Goal: Information Seeking & Learning: Learn about a topic

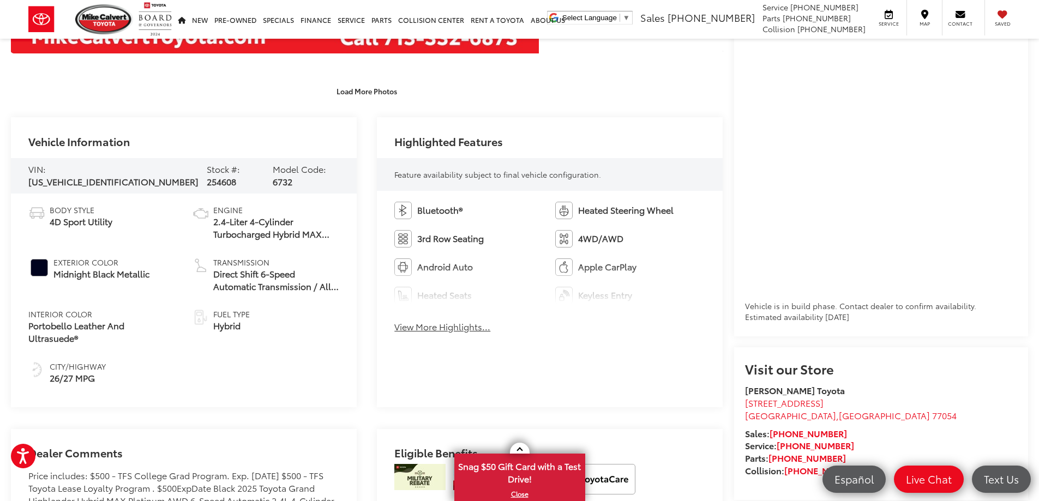
scroll to position [454, 0]
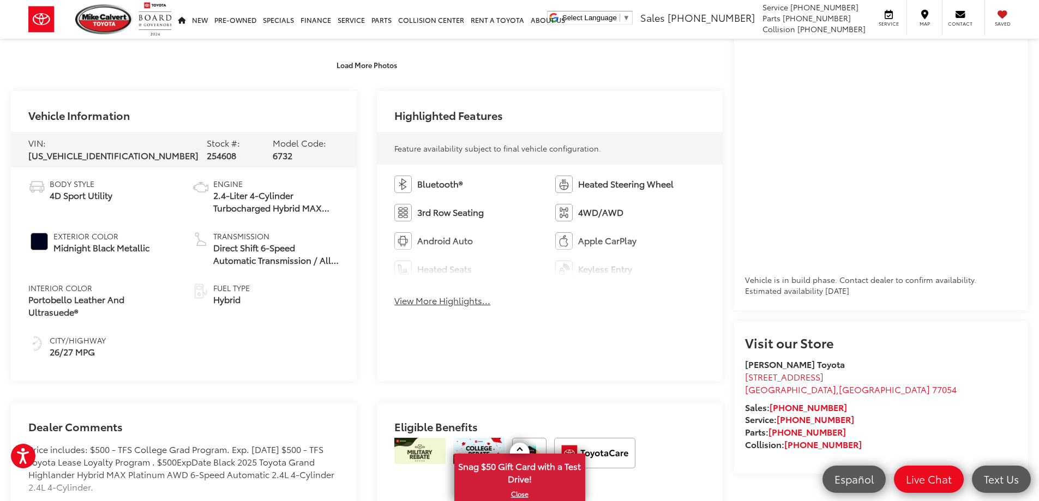
click at [431, 301] on button "View More Highlights..." at bounding box center [442, 301] width 96 height 13
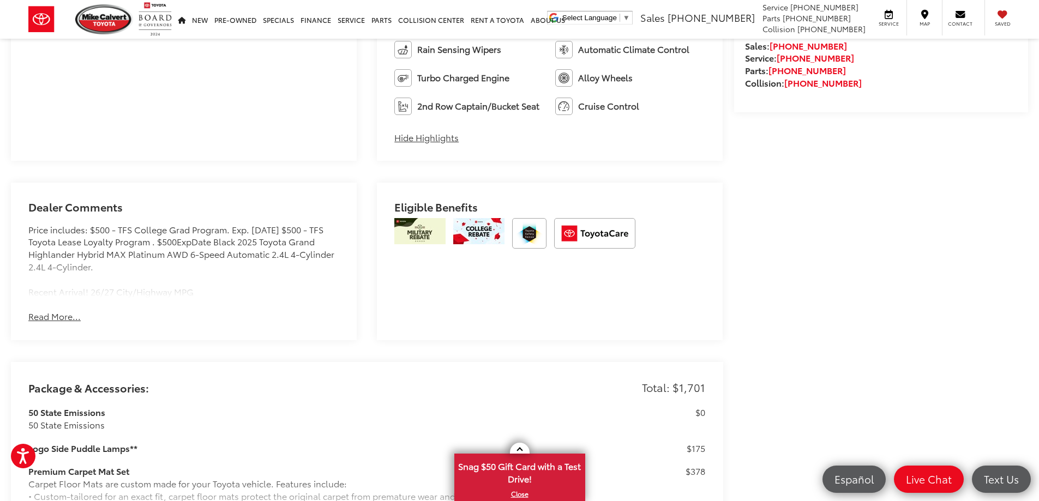
scroll to position [818, 0]
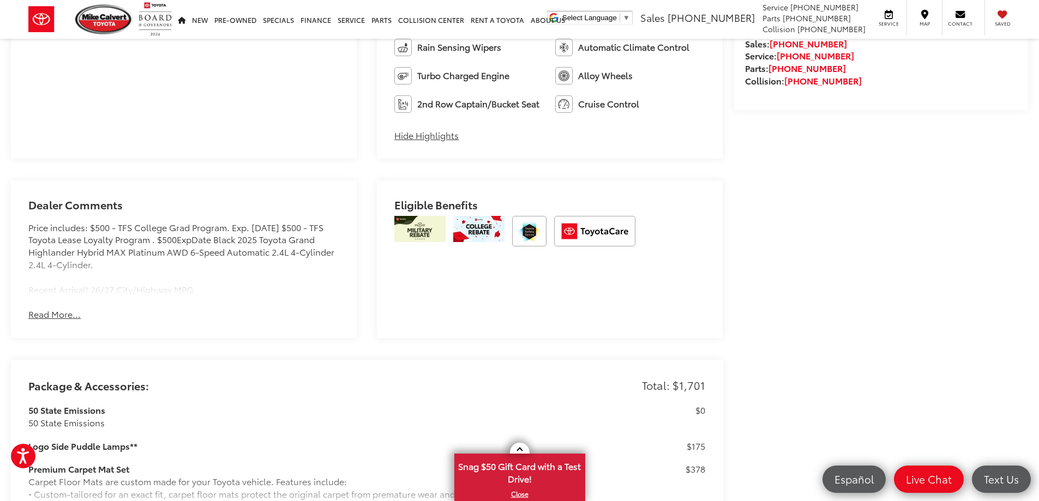
click at [40, 314] on button "Read More..." at bounding box center [54, 314] width 52 height 13
drag, startPoint x: 69, startPoint y: 228, endPoint x: 227, endPoint y: 305, distance: 176.4
click at [220, 305] on div "Dealer Comments Price includes: $500 - TFS College Grad Program. Exp. [DATE] $5…" at bounding box center [184, 260] width 346 height 158
click at [227, 305] on div "Dealer Comments Price includes: $500 - TFS College Grad Program. Exp. [DATE] $5…" at bounding box center [184, 260] width 346 height 158
click at [187, 283] on div "Price includes: $500 - TFS College Grad Program. Exp. [DATE] $500 - TFS Toyota …" at bounding box center [183, 258] width 311 height 75
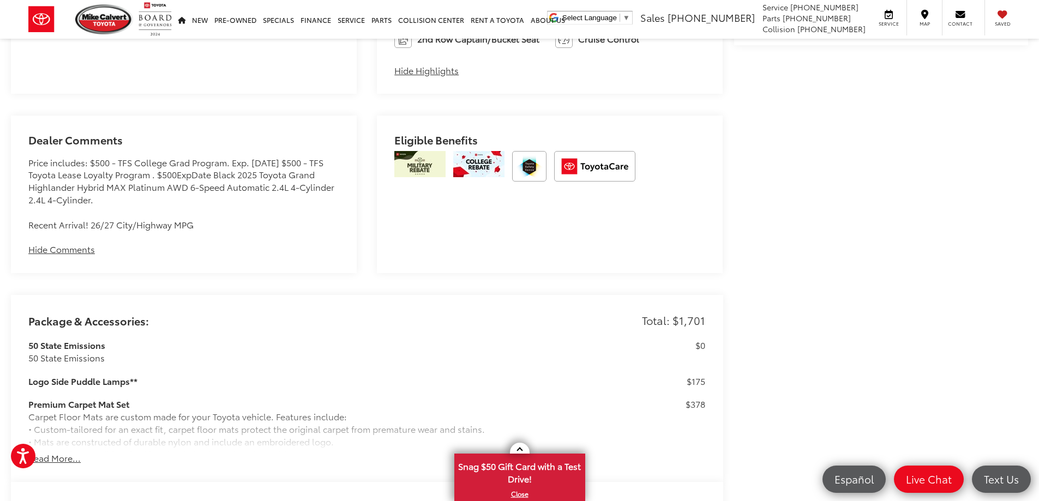
scroll to position [909, 0]
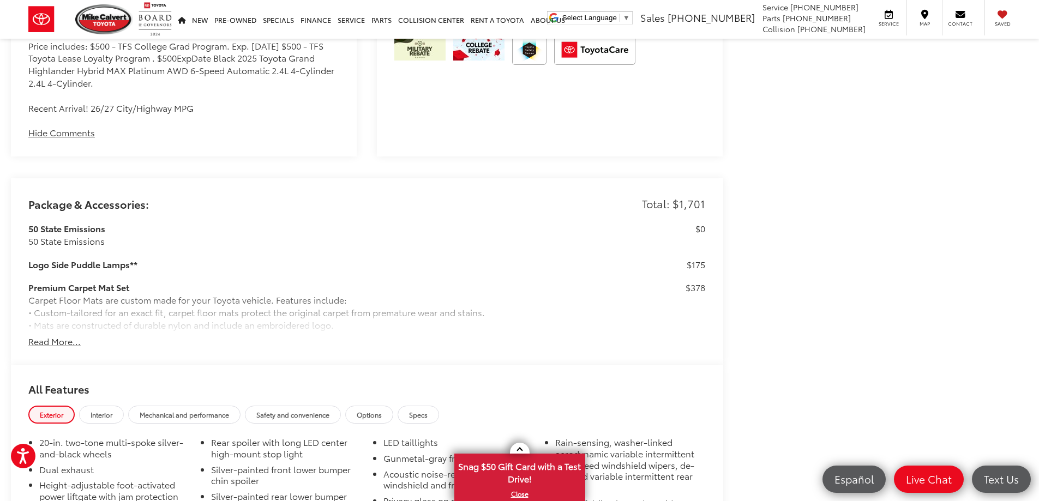
click at [61, 343] on button "Read More..." at bounding box center [54, 341] width 52 height 13
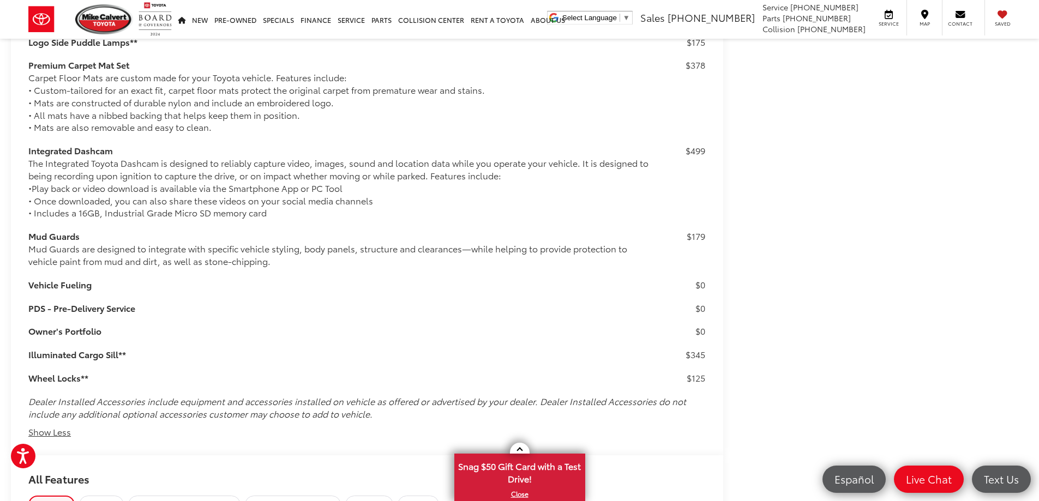
scroll to position [1132, 0]
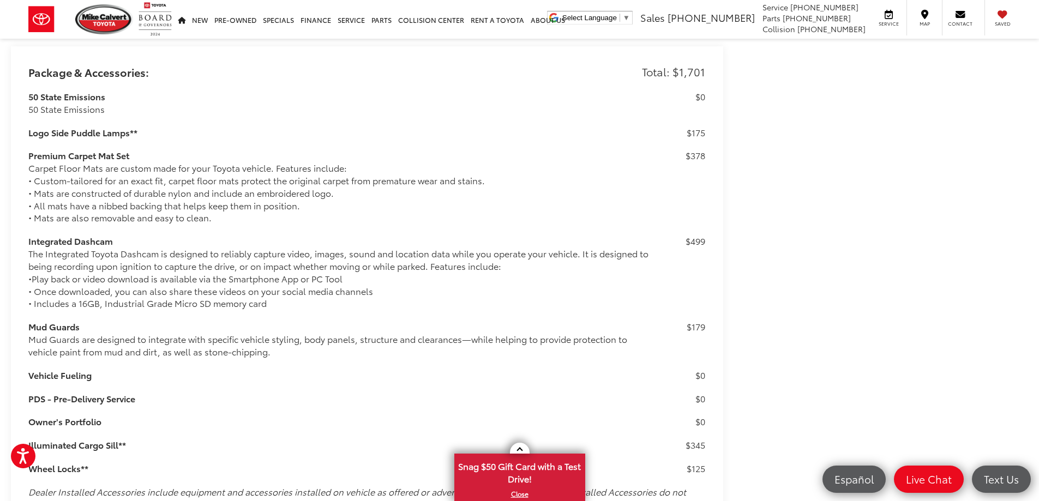
drag, startPoint x: 52, startPoint y: 130, endPoint x: 150, endPoint y: 135, distance: 98.3
click at [150, 135] on h3 "Logo Side Puddle Lamps**" at bounding box center [339, 133] width 622 height 13
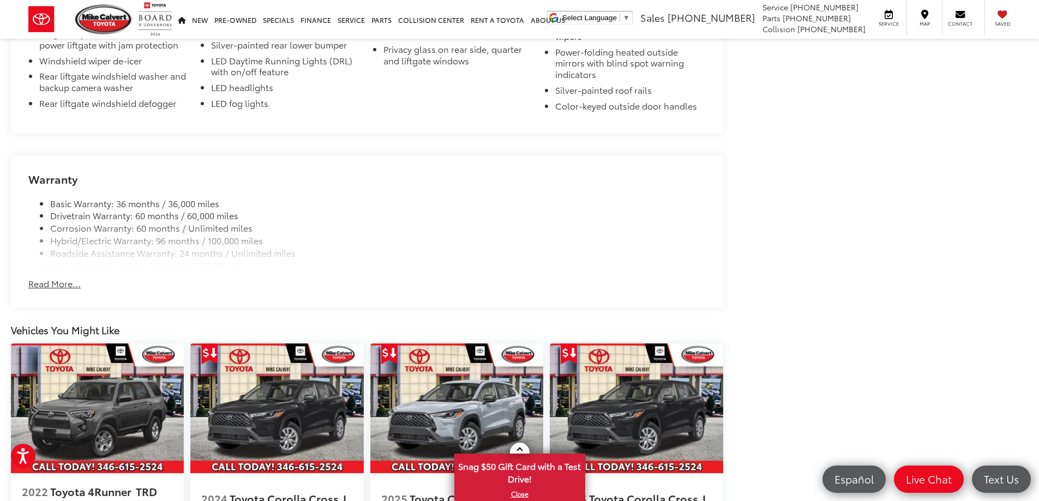
scroll to position [1768, 0]
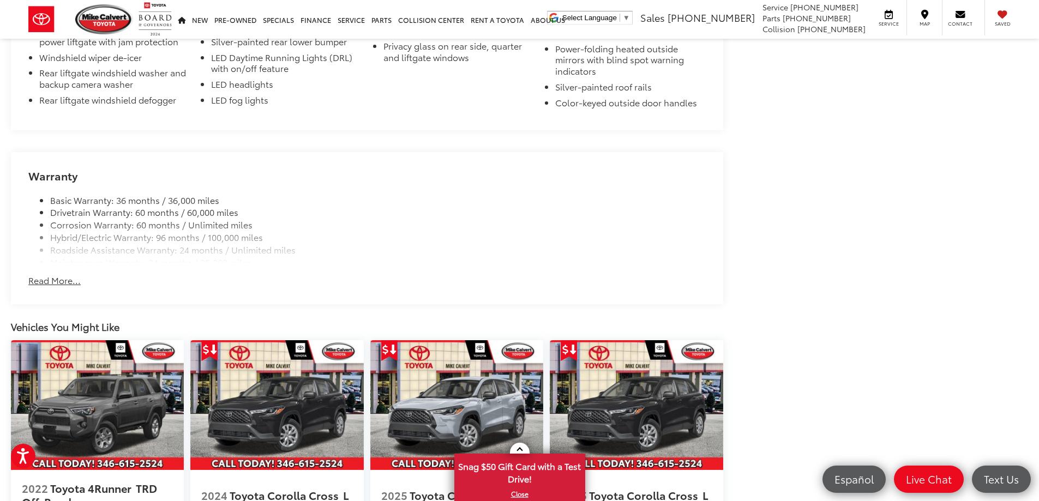
click at [55, 279] on button "Read More..." at bounding box center [54, 280] width 52 height 13
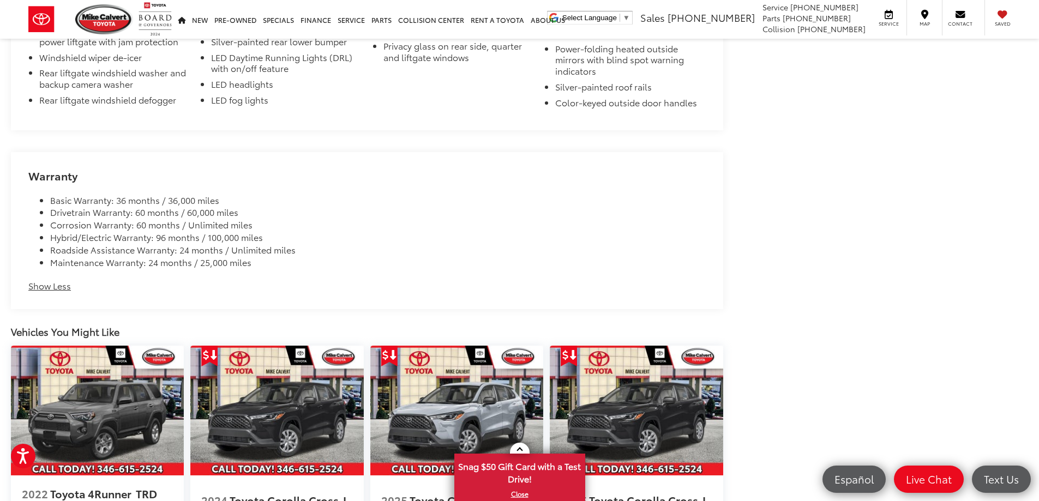
scroll to position [1950, 0]
